Goal: Navigation & Orientation: Go to known website

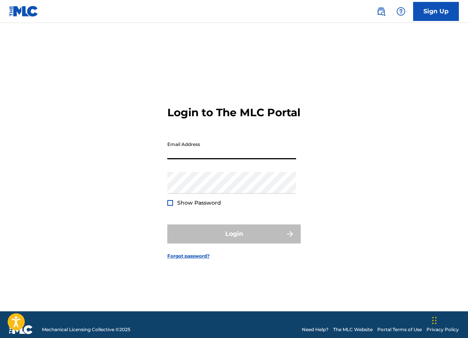
type input "[EMAIL_ADDRESS][DOMAIN_NAME]"
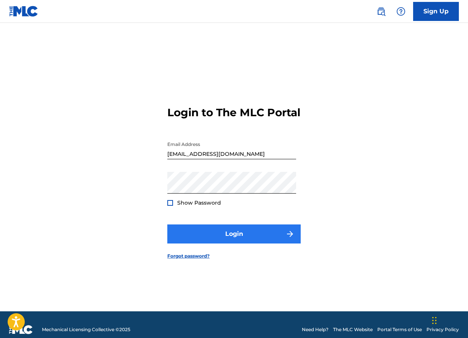
click at [244, 235] on button "Login" at bounding box center [234, 234] width 134 height 19
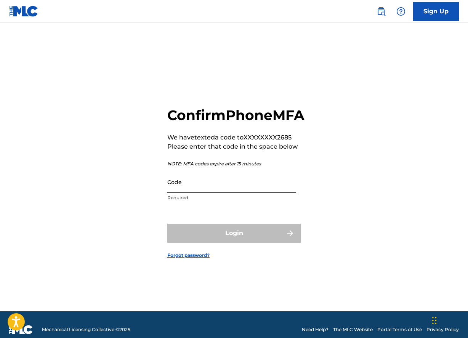
click at [237, 192] on input "Code" at bounding box center [231, 182] width 129 height 22
click at [339, 169] on div "Confirm Phone MFA We have texted a code to XXXXXXXX2685 Please enter that code …" at bounding box center [234, 177] width 468 height 270
click at [193, 202] on div "Code Required" at bounding box center [231, 188] width 129 height 34
click at [195, 193] on input "Code" at bounding box center [231, 182] width 129 height 22
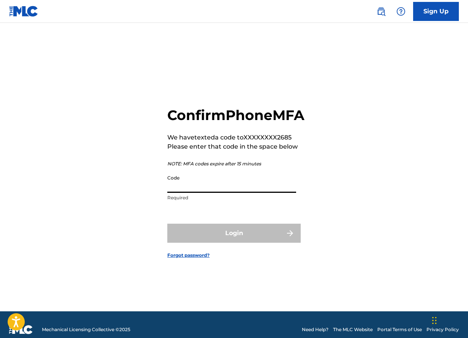
click at [195, 193] on input "Code" at bounding box center [231, 182] width 129 height 22
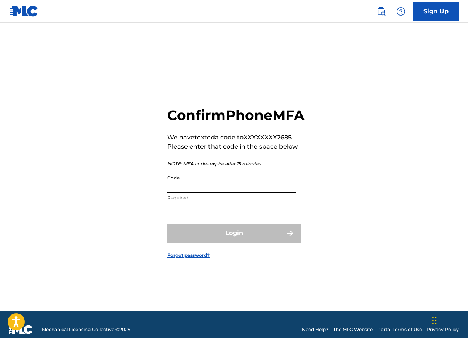
click at [192, 193] on input "Code" at bounding box center [231, 182] width 129 height 22
type input "15497"
